Goal: Transaction & Acquisition: Purchase product/service

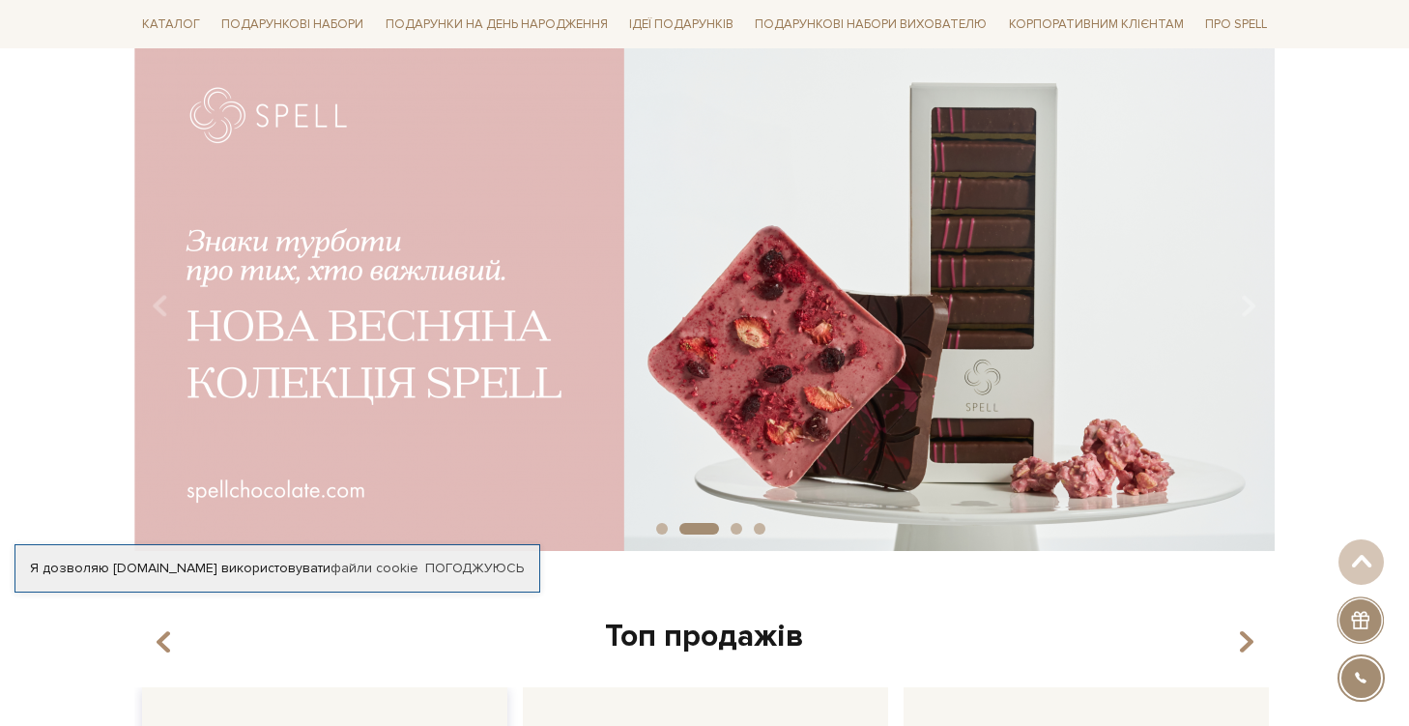
scroll to position [162, 0]
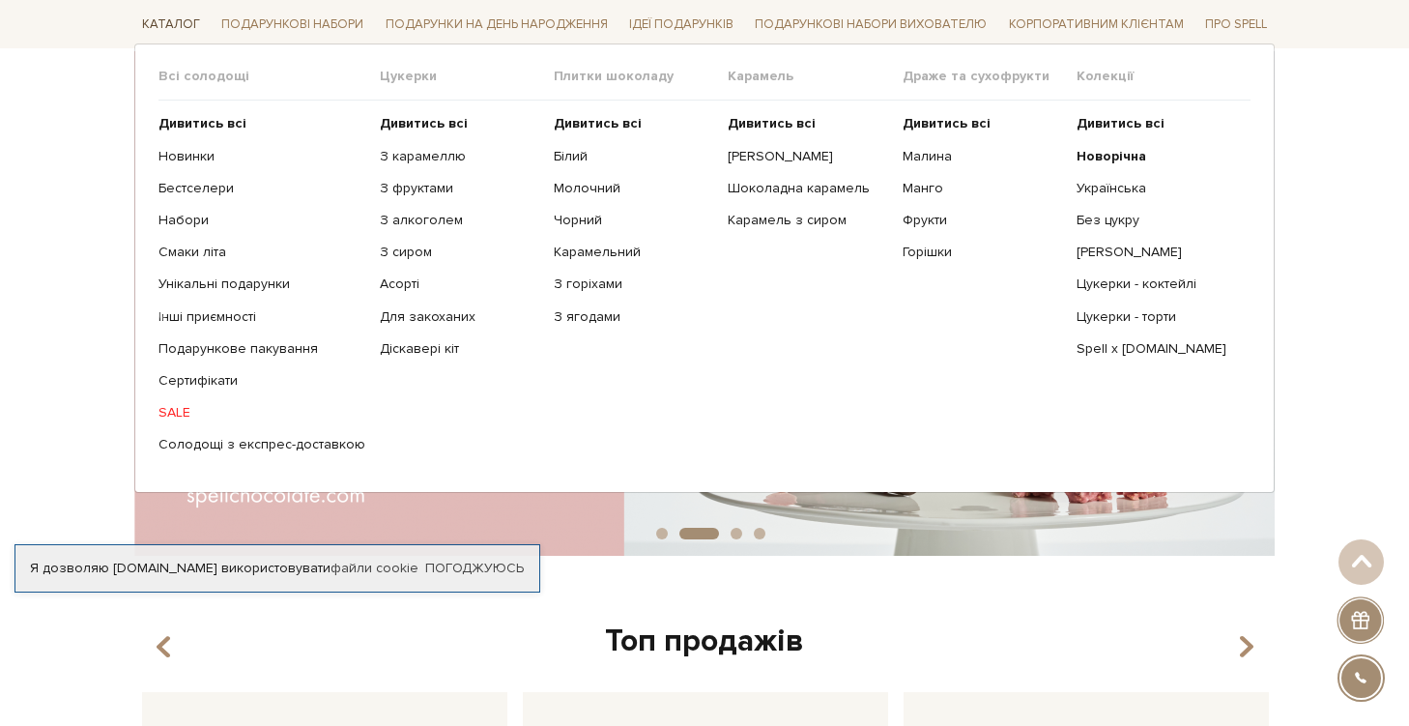
click at [183, 21] on link "Каталог" at bounding box center [170, 25] width 73 height 30
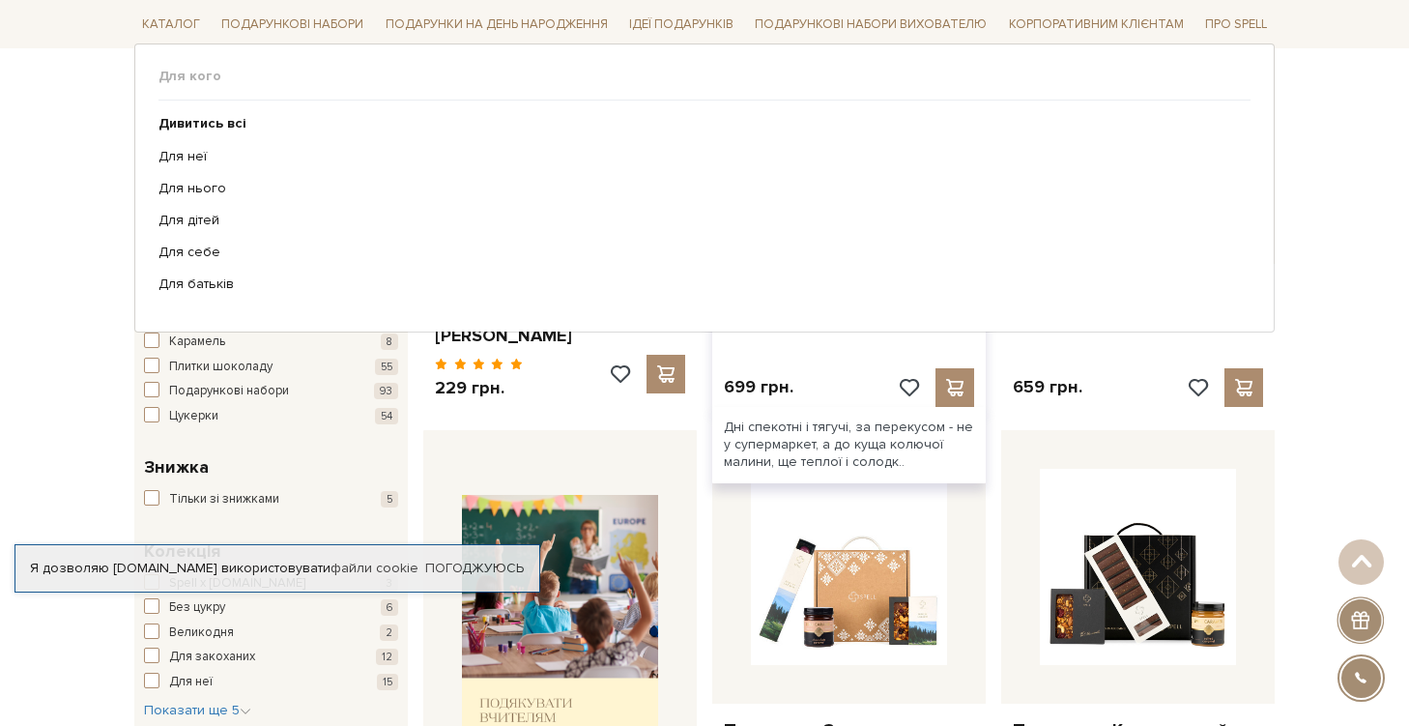
scroll to position [386, 0]
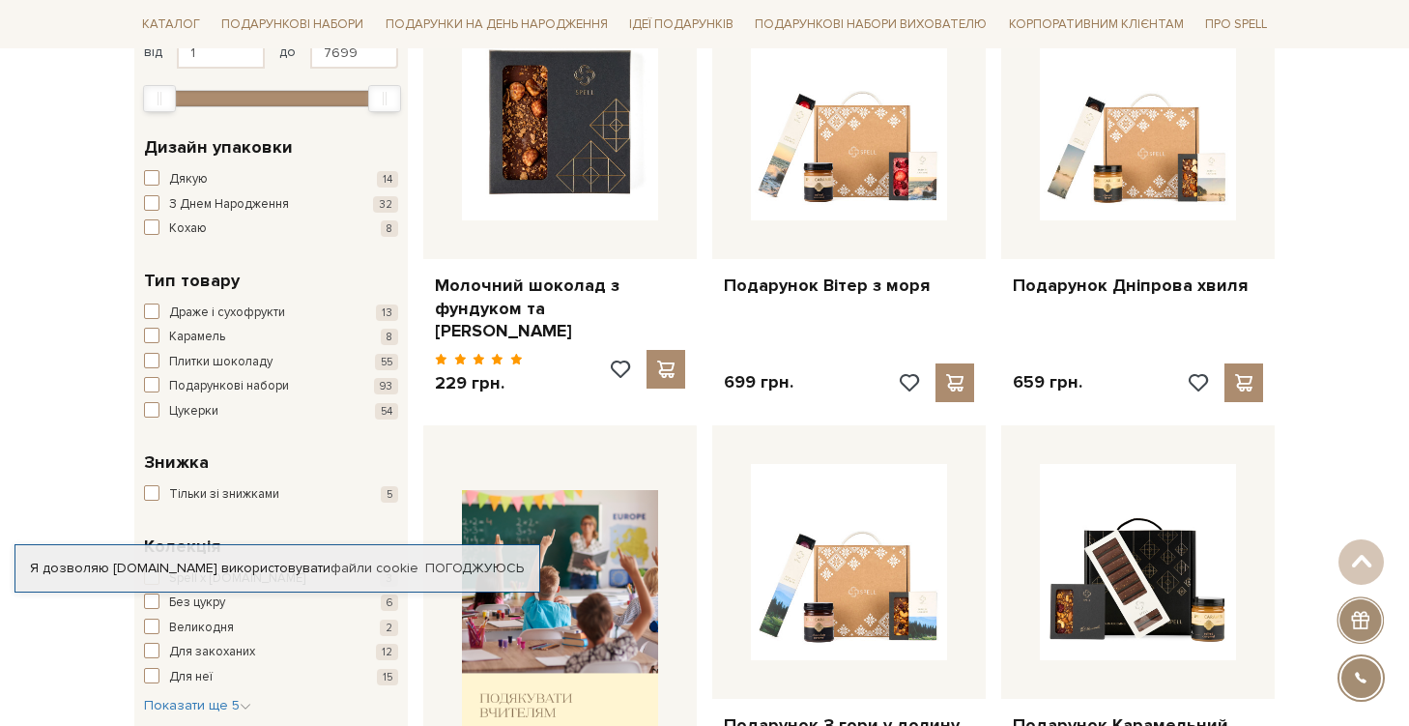
click at [149, 402] on span "button" at bounding box center [151, 409] width 15 height 15
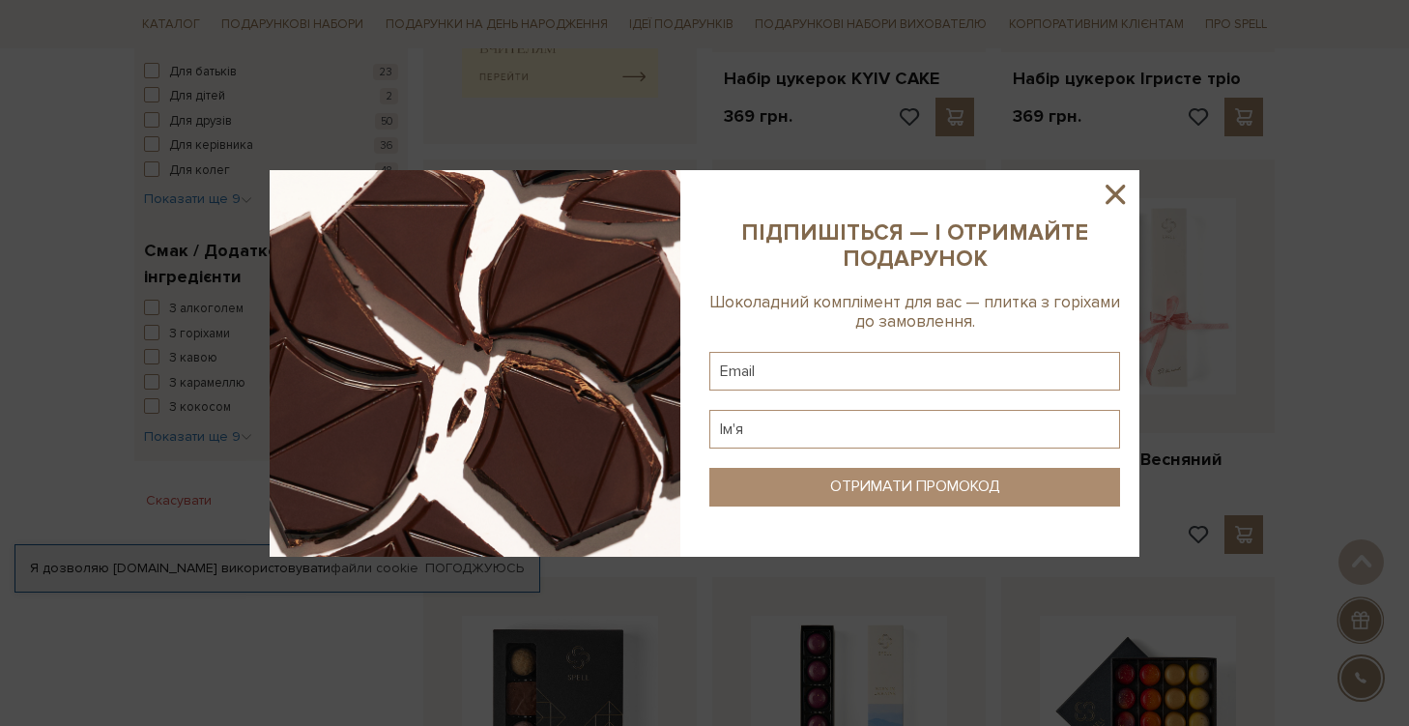
scroll to position [1010, 0]
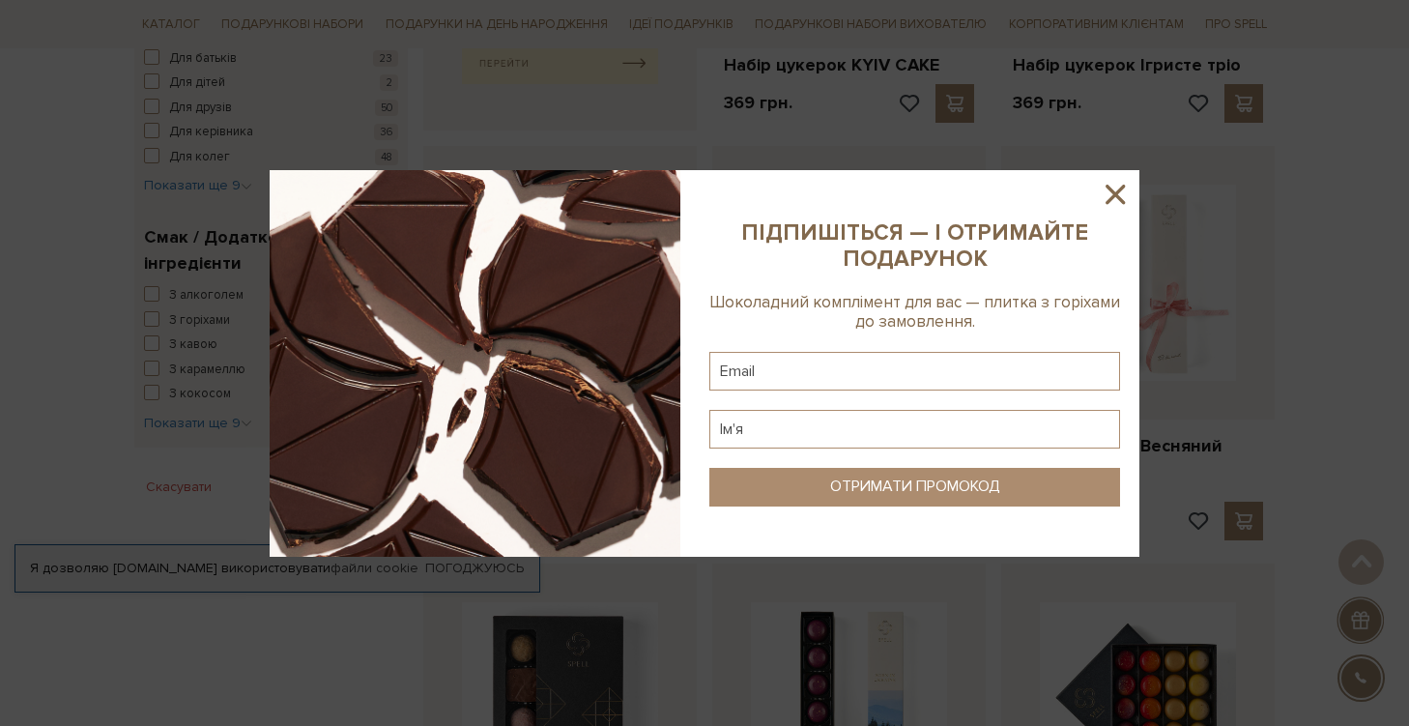
click at [1125, 181] on icon at bounding box center [1115, 194] width 33 height 33
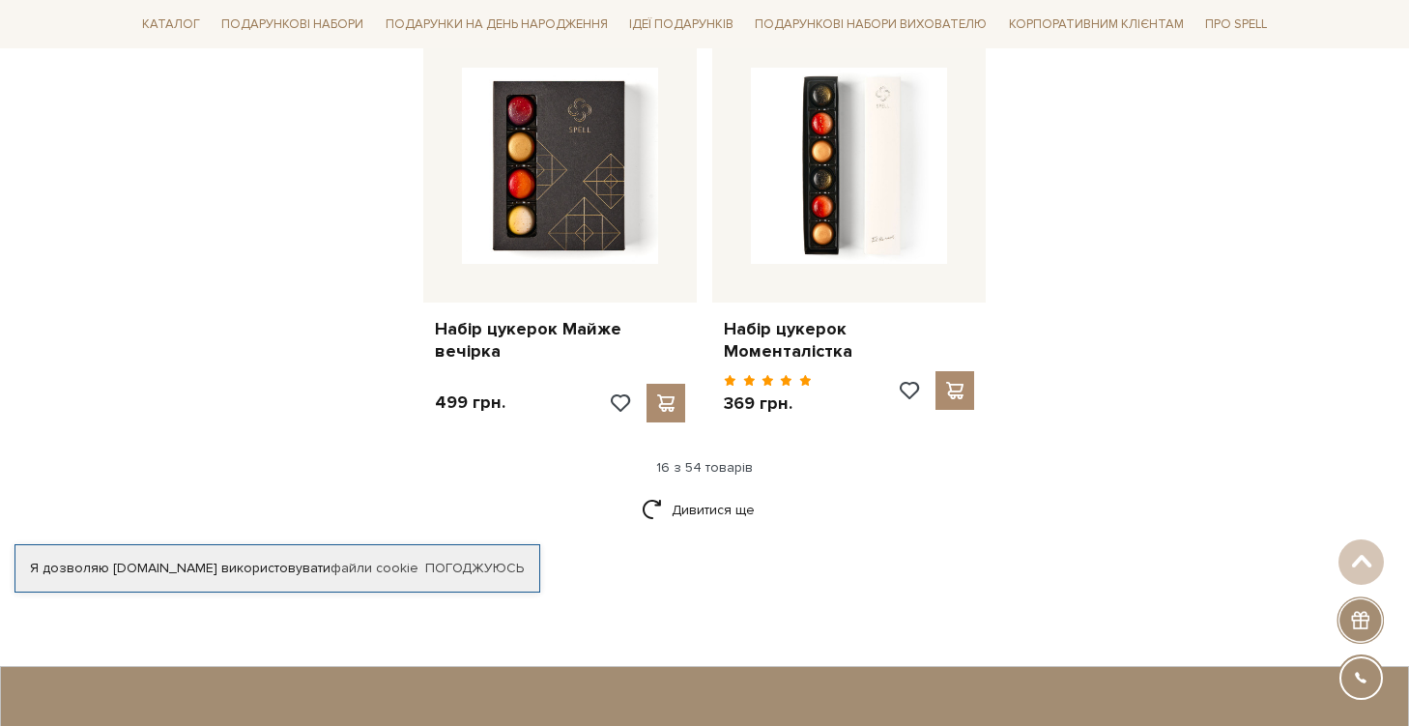
scroll to position [2341, 0]
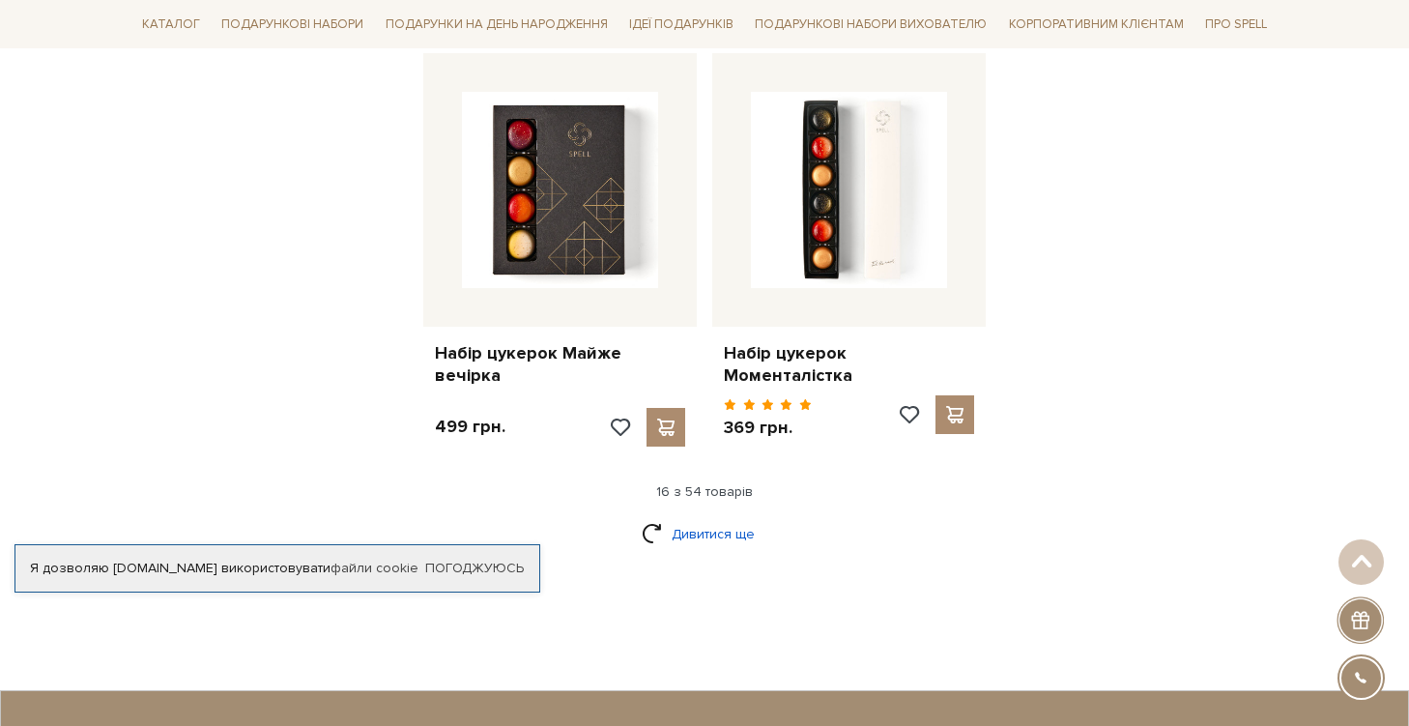
click at [663, 517] on link "Дивитися ще" at bounding box center [705, 534] width 126 height 34
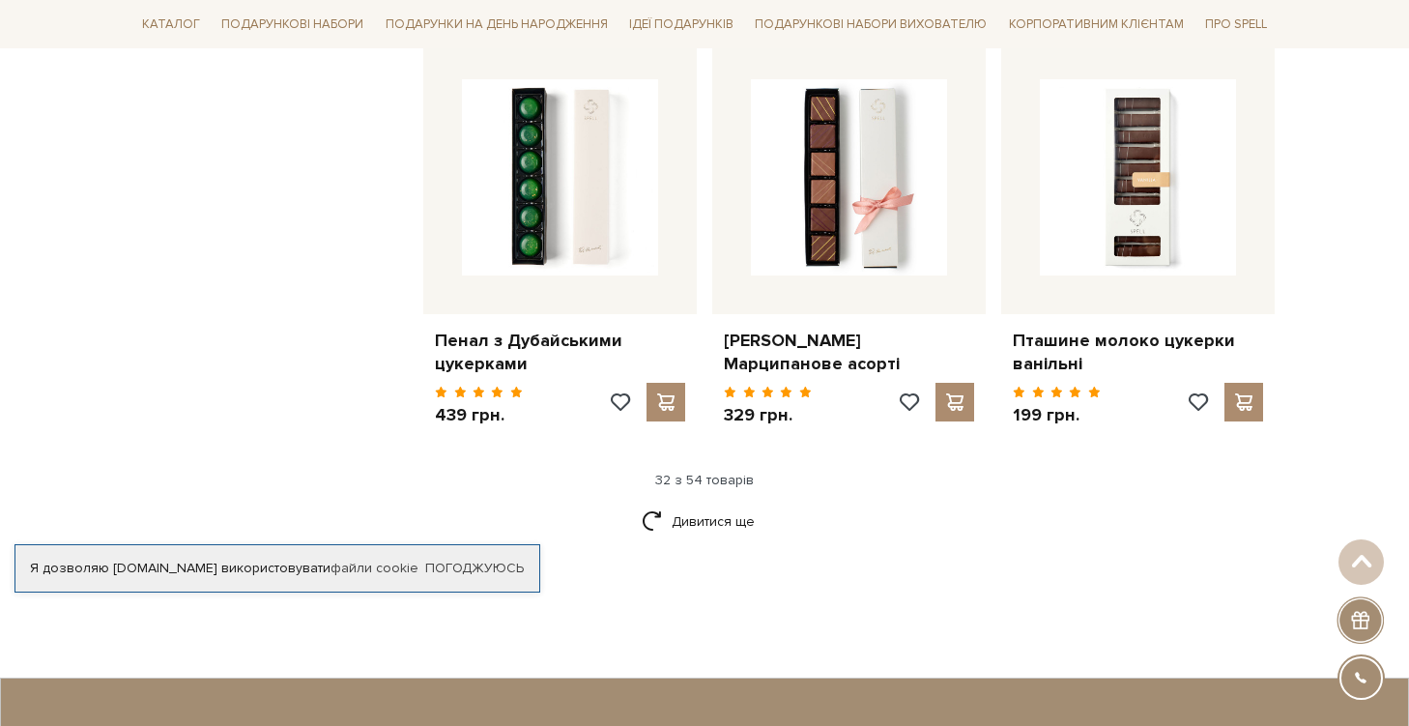
scroll to position [4401, 0]
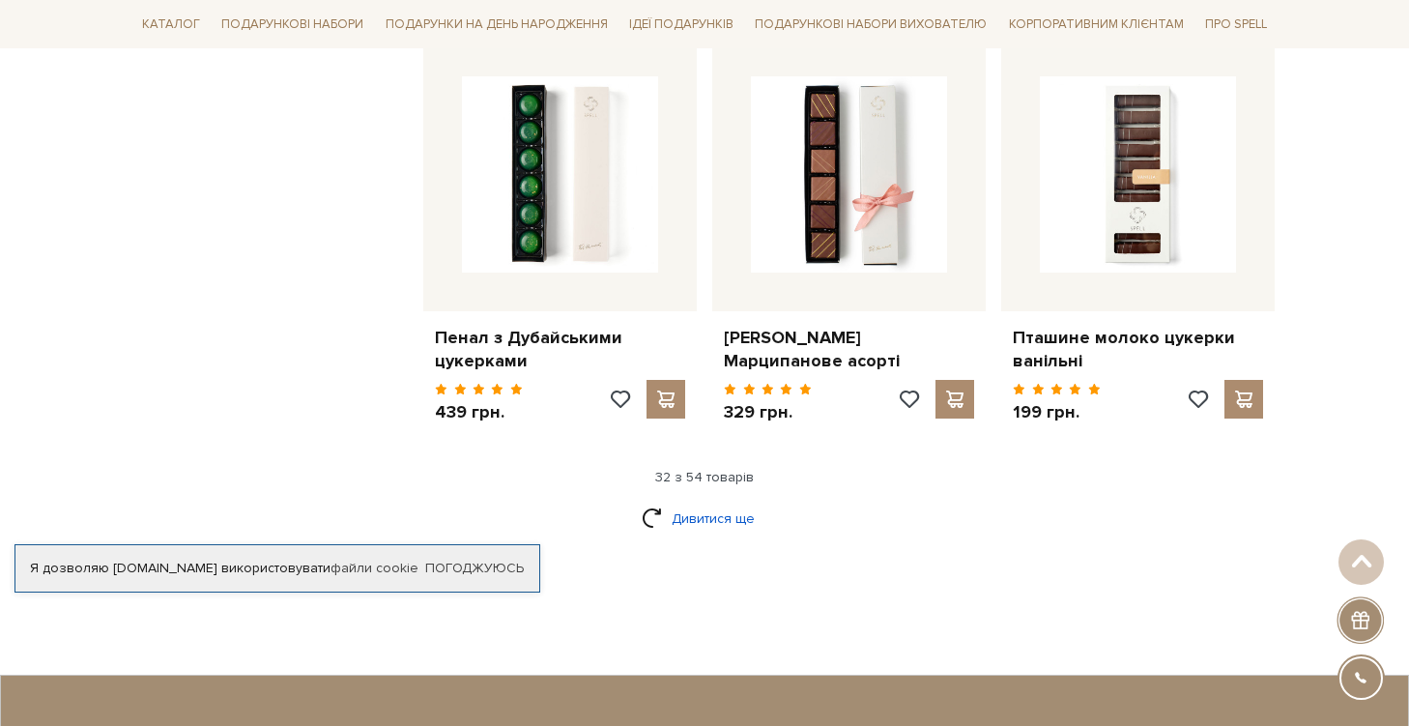
click at [723, 502] on link "Дивитися ще" at bounding box center [705, 519] width 126 height 34
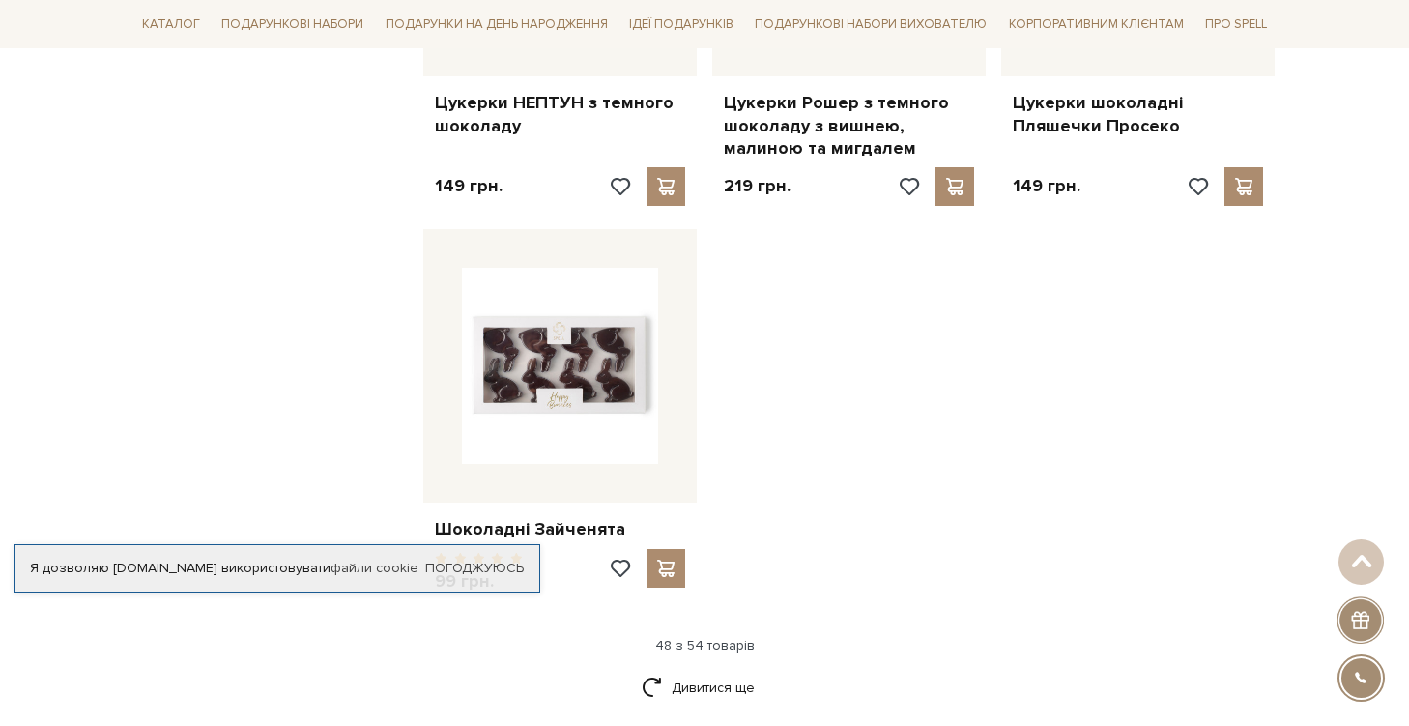
scroll to position [6717, 0]
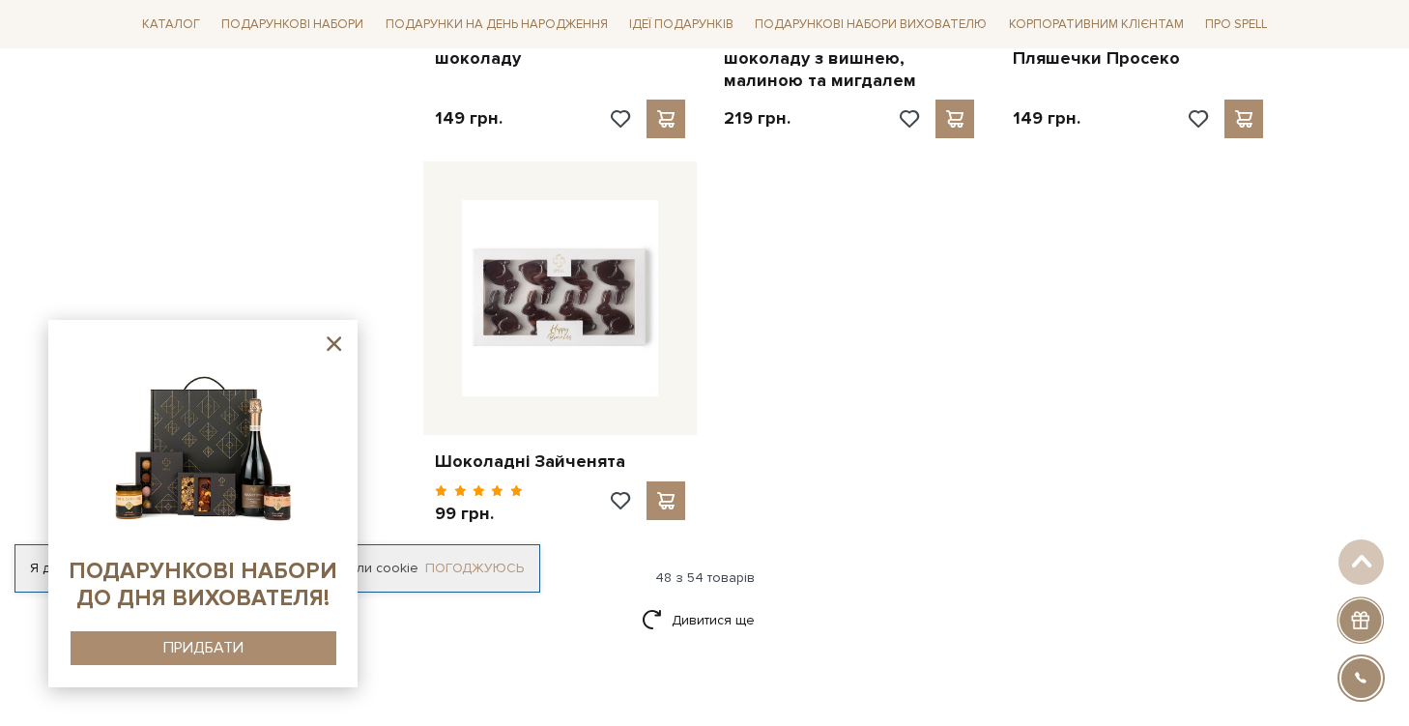
click at [451, 566] on link "Погоджуюсь" at bounding box center [474, 568] width 99 height 17
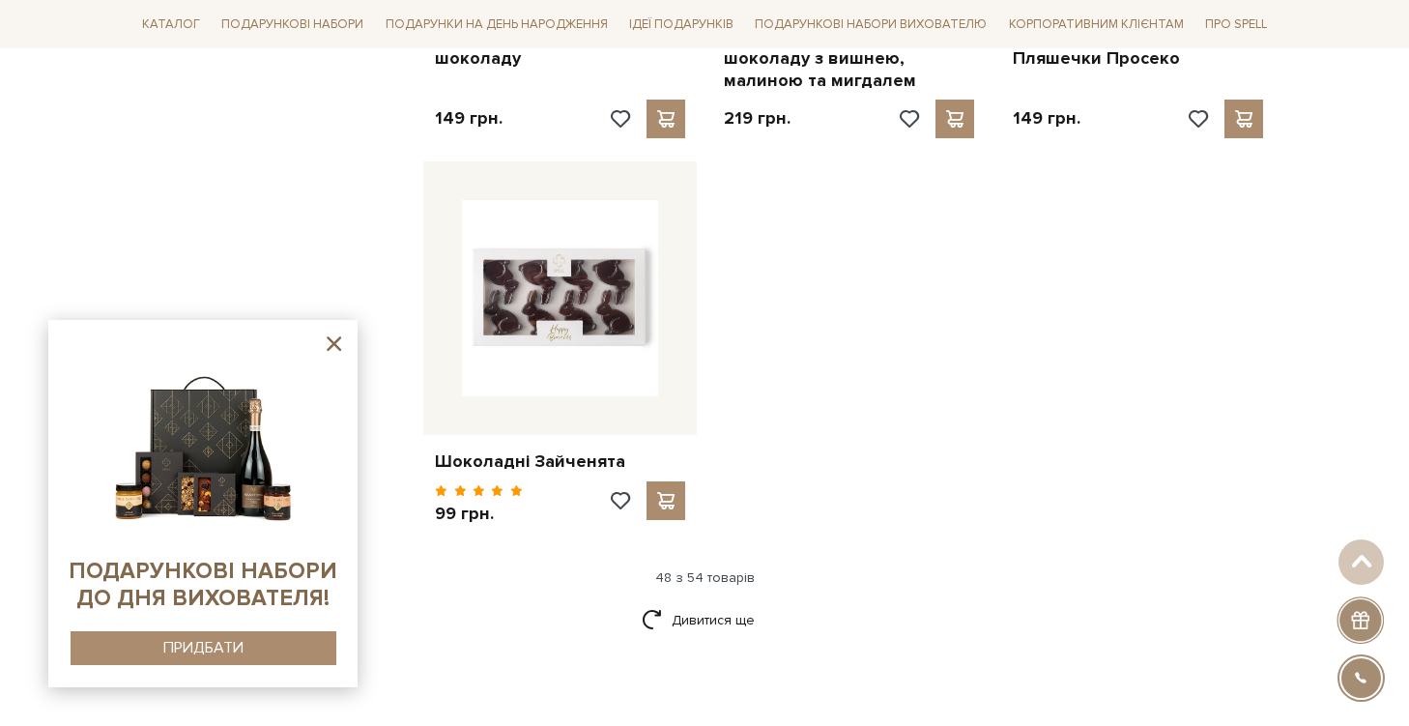
click at [331, 355] on icon at bounding box center [334, 343] width 24 height 24
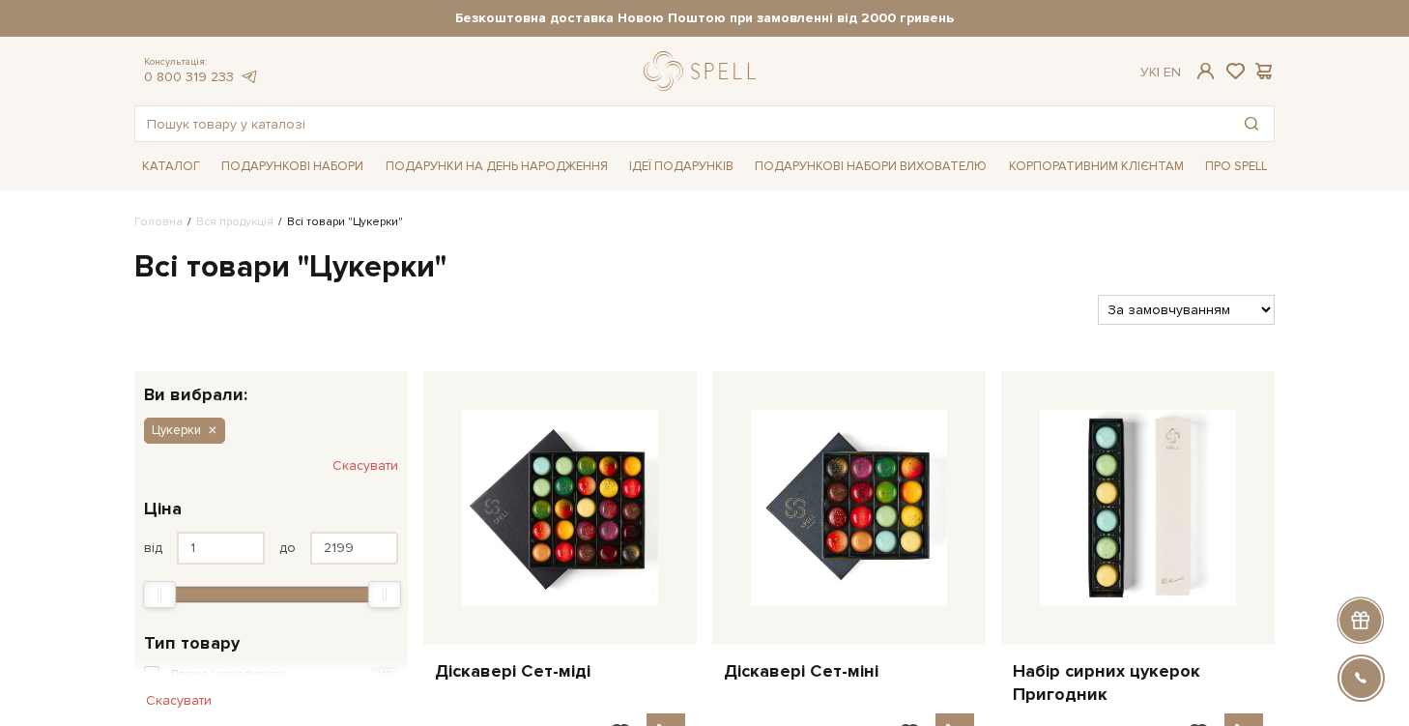
scroll to position [0, 0]
